Goal: Transaction & Acquisition: Download file/media

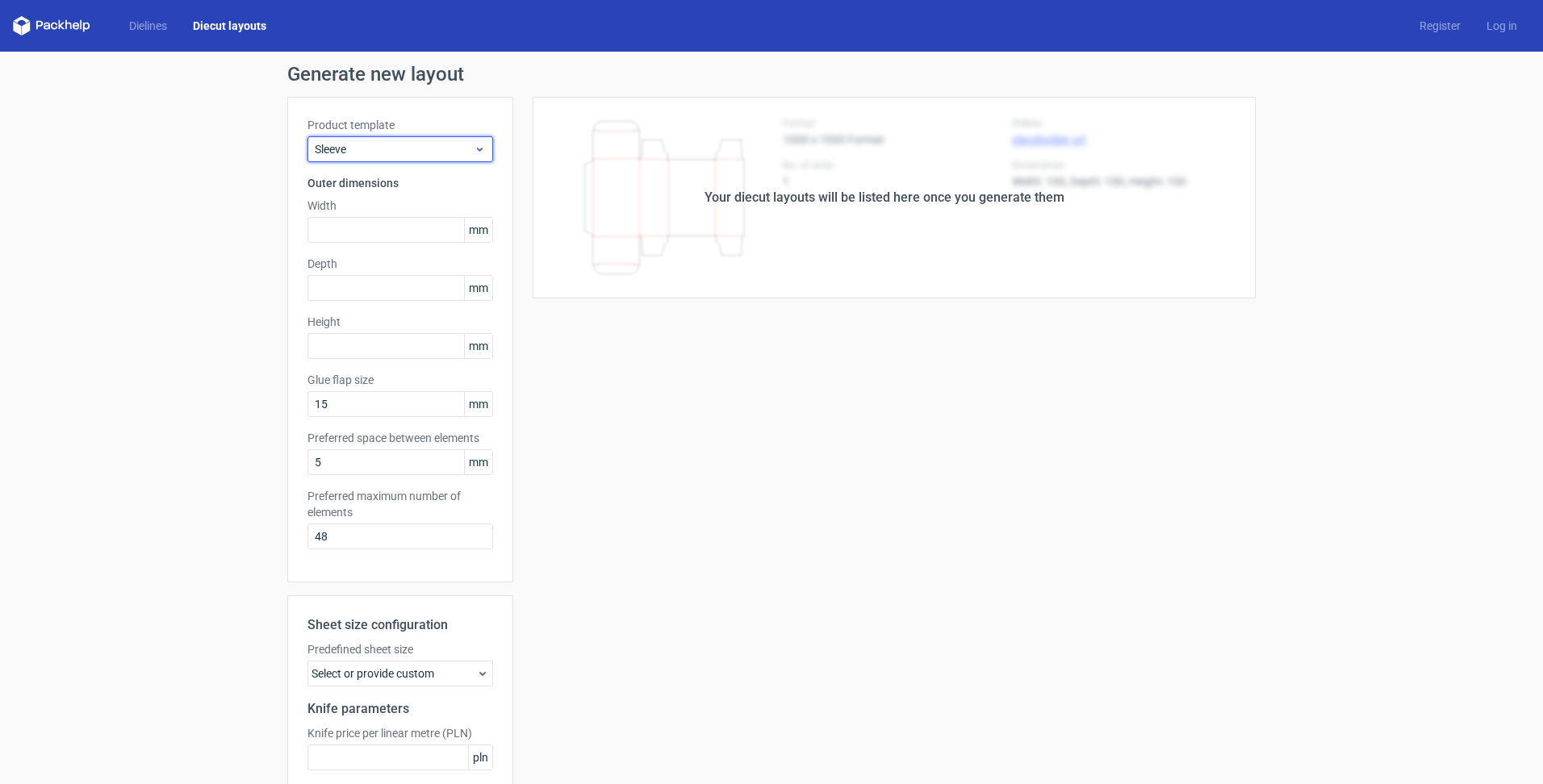
click at [355, 157] on div "Sleeve" at bounding box center [401, 149] width 186 height 26
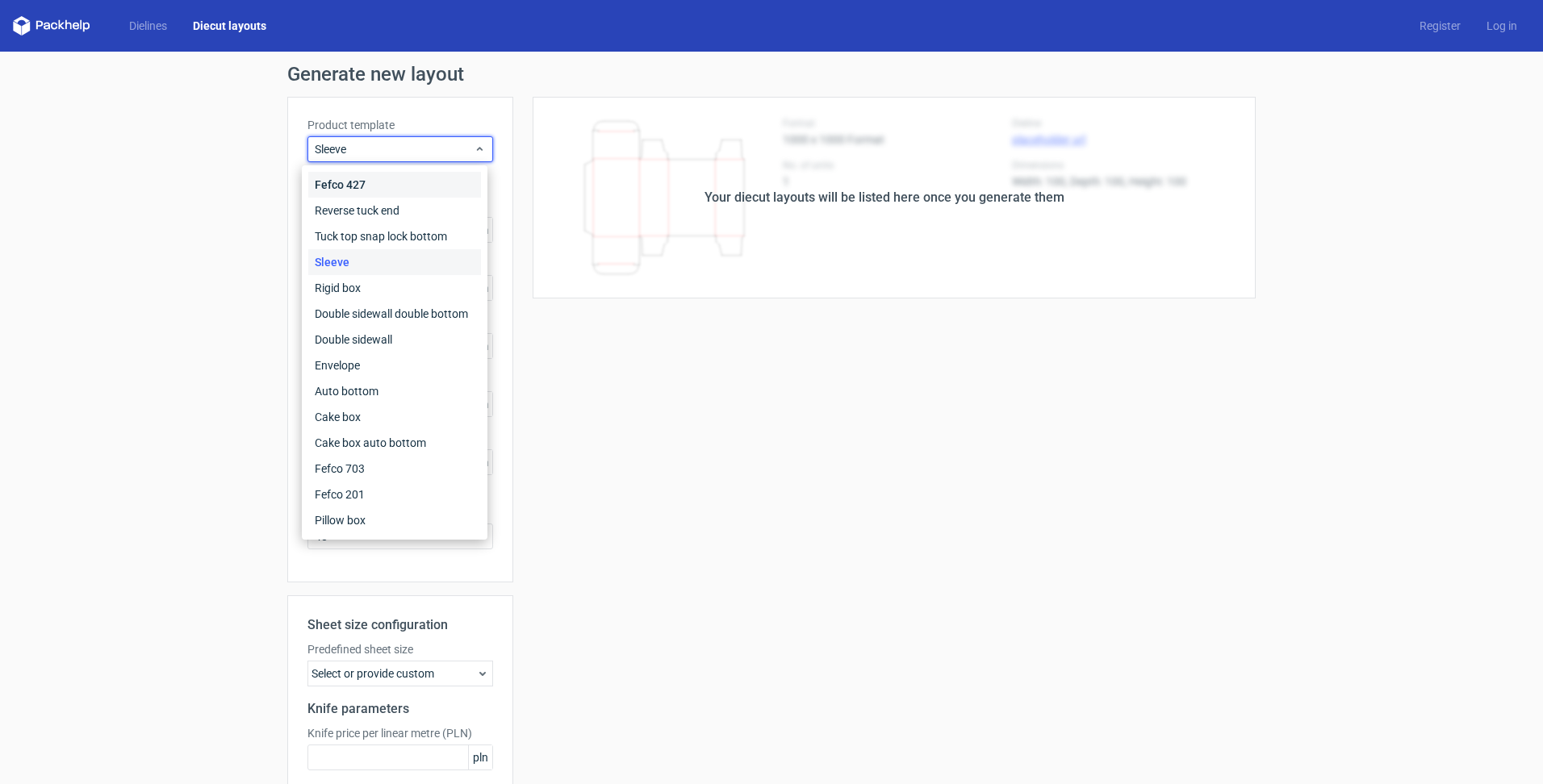
click at [353, 183] on div "Fefco 427" at bounding box center [395, 185] width 173 height 26
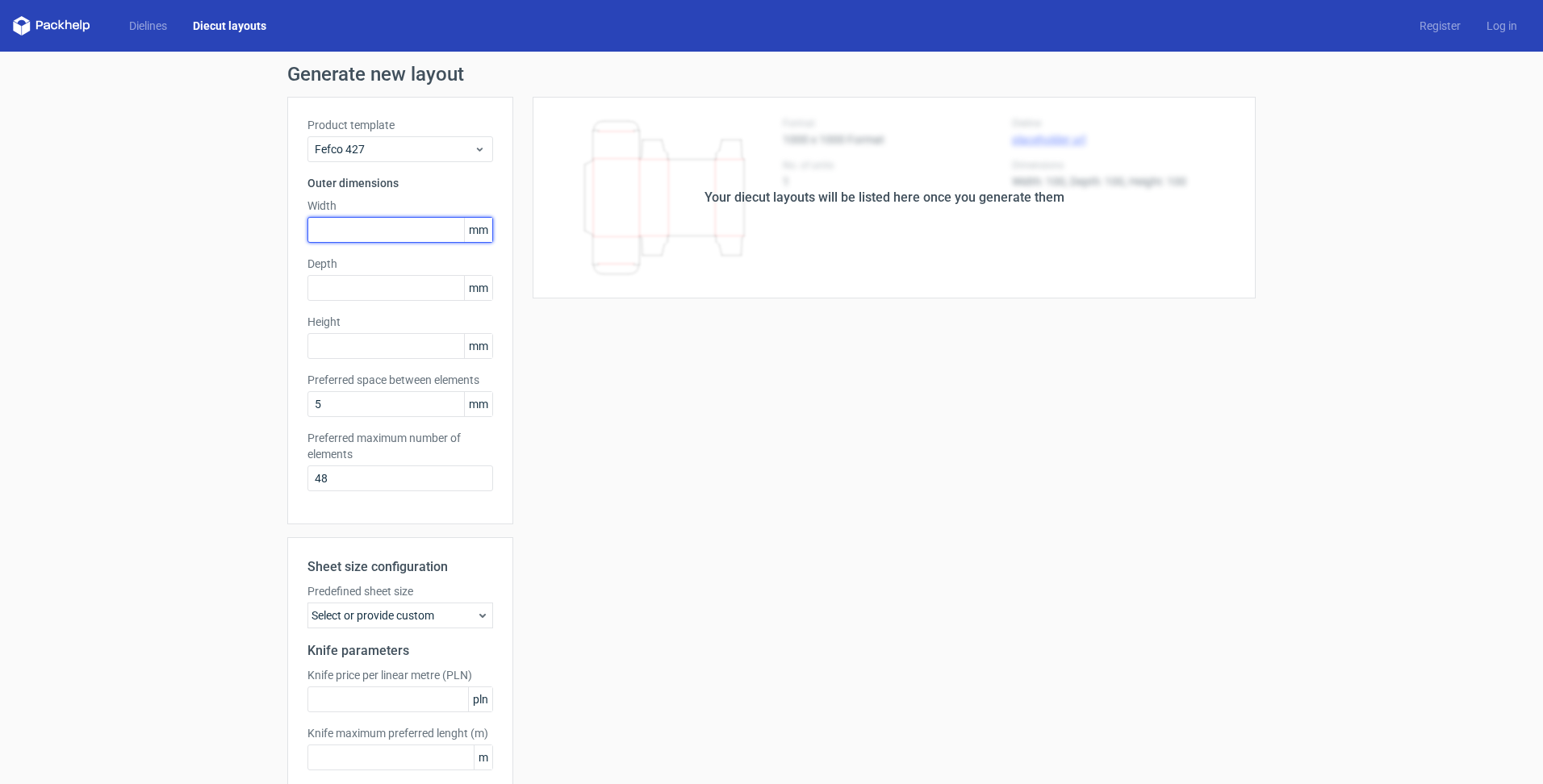
click at [333, 230] on input "text" at bounding box center [401, 230] width 186 height 26
type input "220"
type input "158"
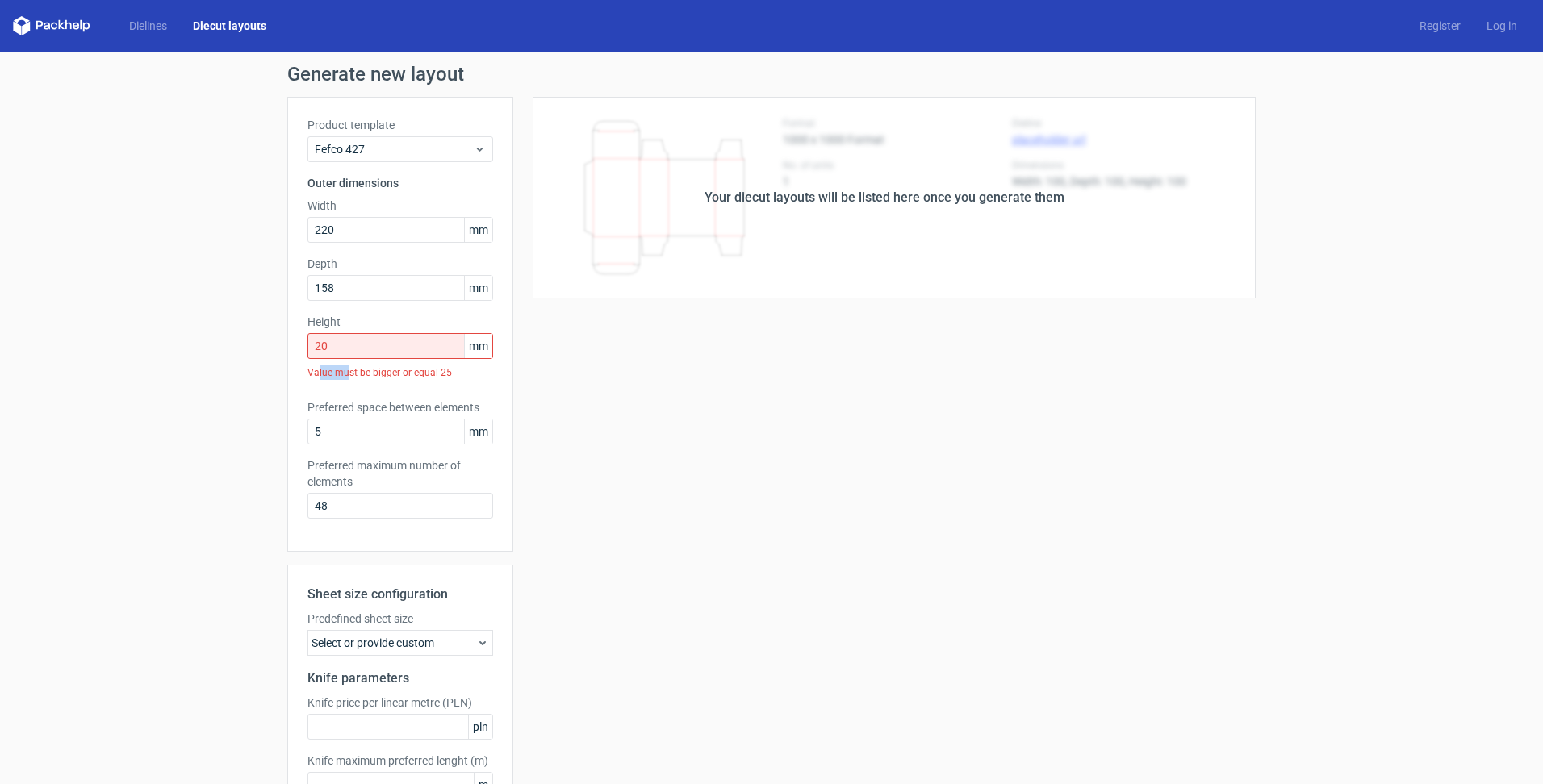
drag, startPoint x: 343, startPoint y: 384, endPoint x: 311, endPoint y: 384, distance: 32.0
click at [311, 384] on div "Product template Fefco 427 Outer dimensions Width 220 mm Depth 158 mm Height 20…" at bounding box center [401, 324] width 226 height 455
drag, startPoint x: 311, startPoint y: 384, endPoint x: 392, endPoint y: 412, distance: 85.7
click at [392, 412] on label "Preferred space between elements" at bounding box center [401, 407] width 186 height 16
drag, startPoint x: 335, startPoint y: 350, endPoint x: 238, endPoint y: 332, distance: 98.7
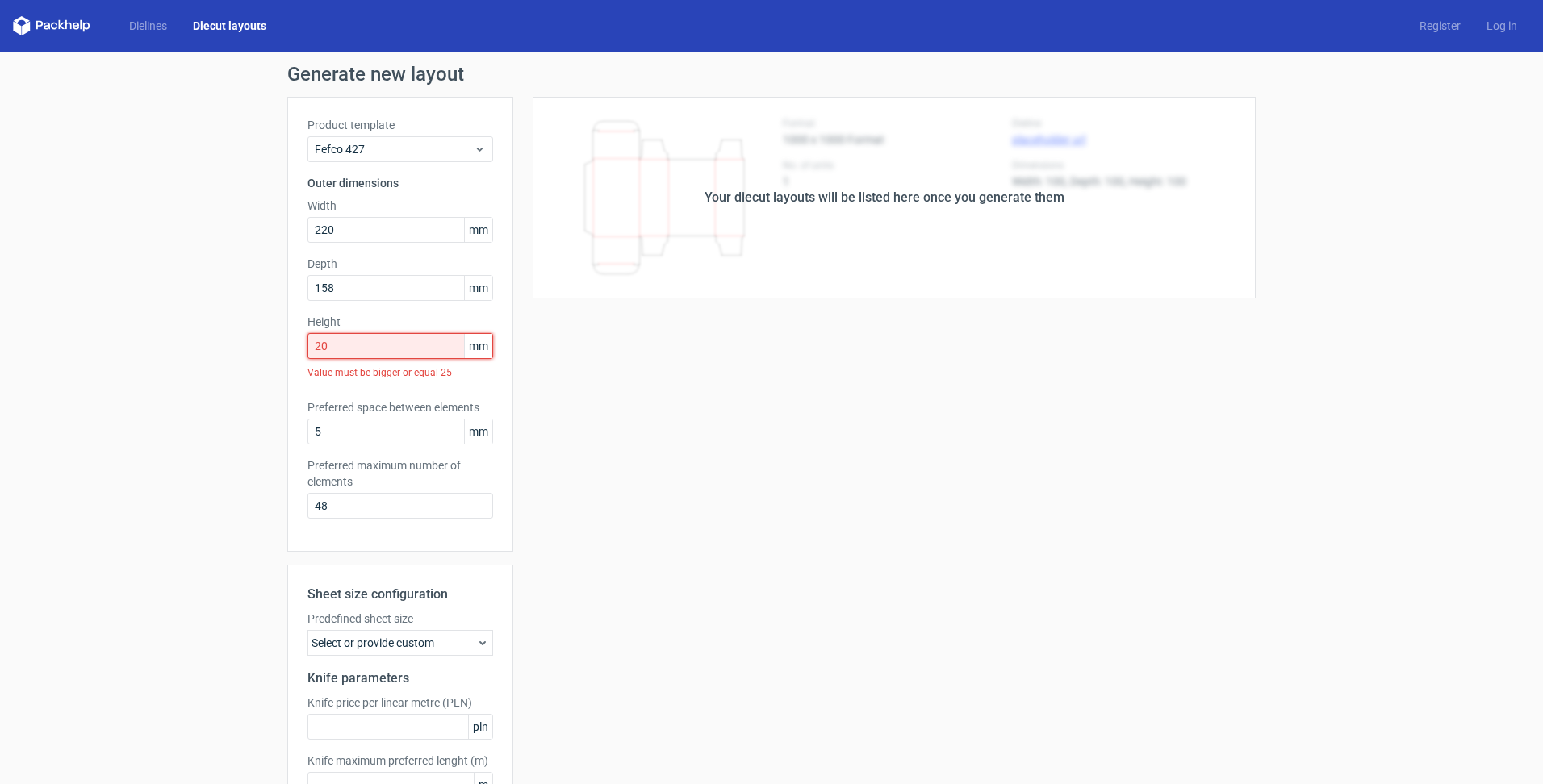
click at [238, 332] on div "Generate new layout Product template Fefco 427 Outer dimensions Width 220 mm De…" at bounding box center [771, 474] width 1543 height 844
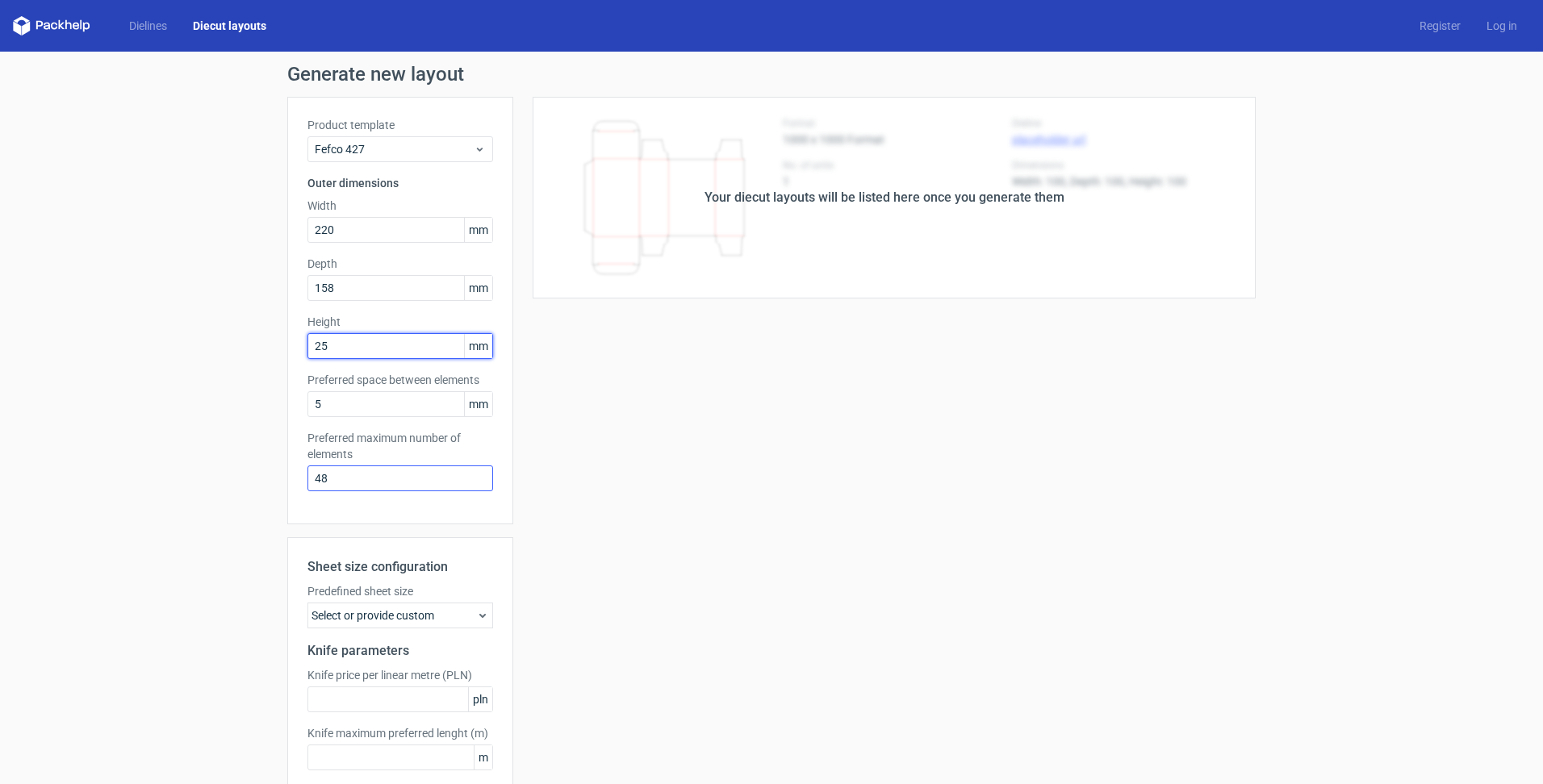
type input "25"
drag, startPoint x: 335, startPoint y: 479, endPoint x: 197, endPoint y: 451, distance: 140.8
click at [197, 451] on div "Generate new layout Product template Fefco 427 Outer dimensions Width 220 mm De…" at bounding box center [771, 461] width 1543 height 817
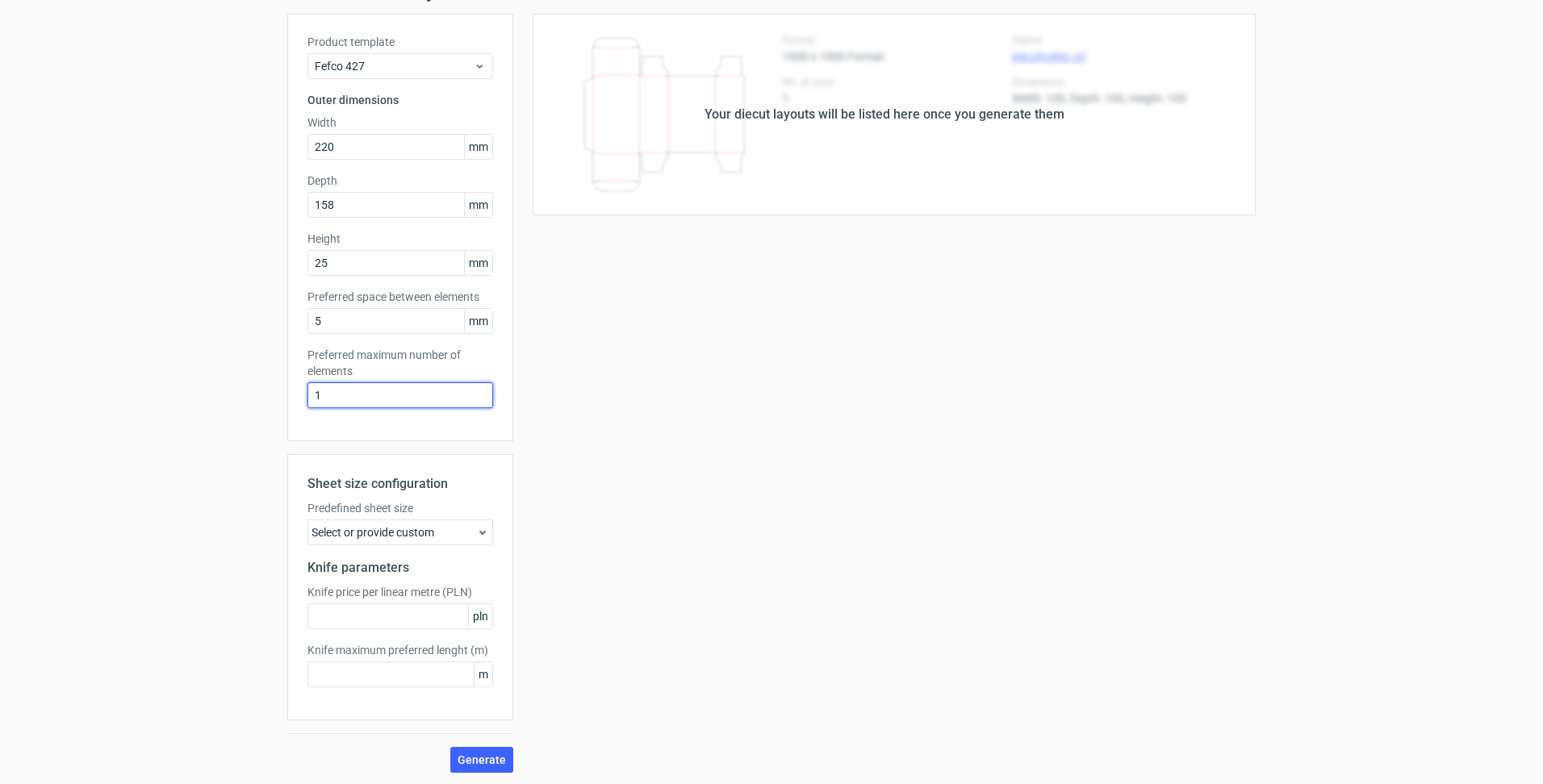
scroll to position [84, 0]
type input "1"
click at [488, 757] on span "Generate" at bounding box center [482, 758] width 49 height 12
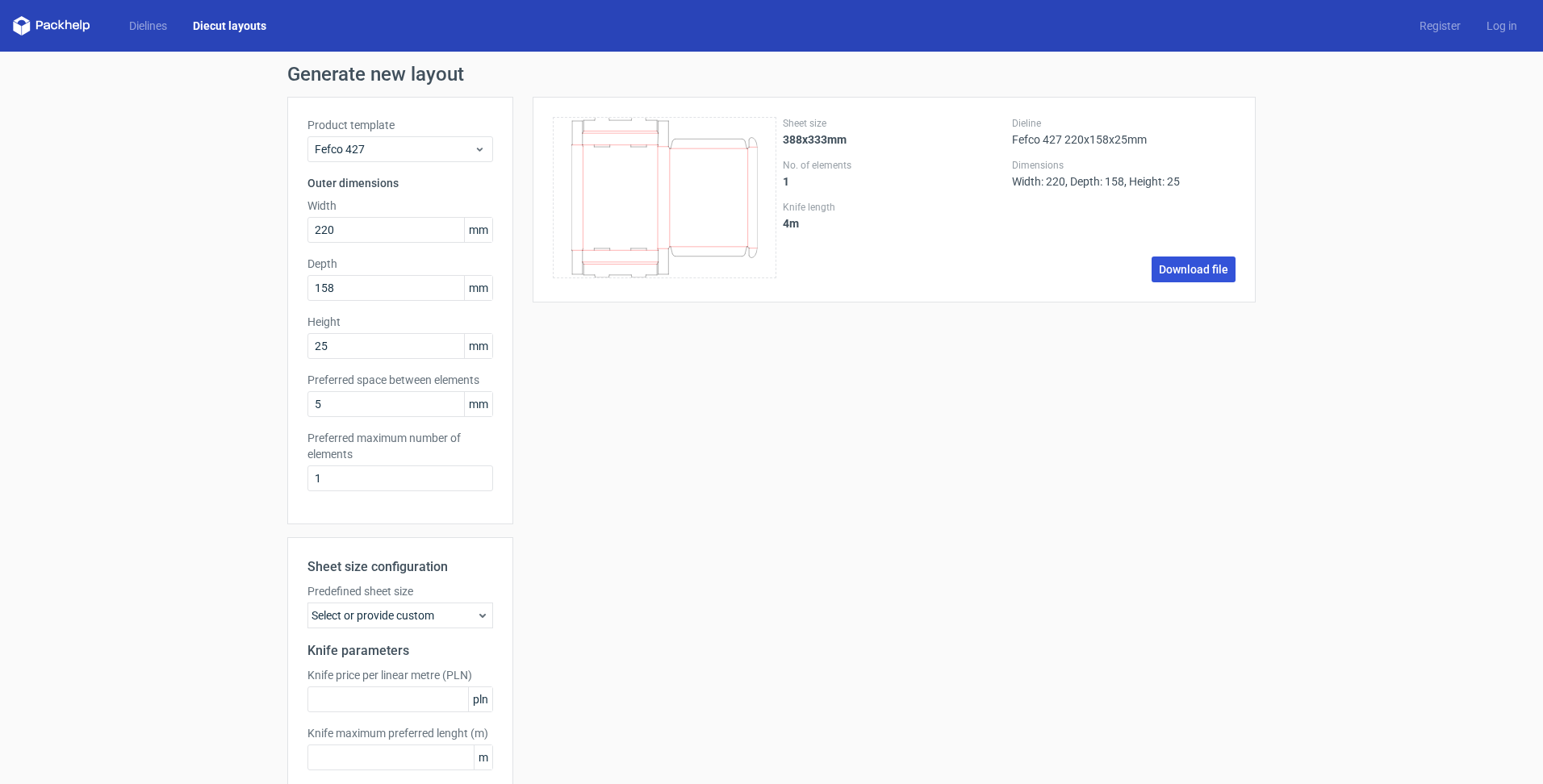
click at [1178, 267] on link "Download file" at bounding box center [1193, 269] width 84 height 26
